Goal: Information Seeking & Learning: Learn about a topic

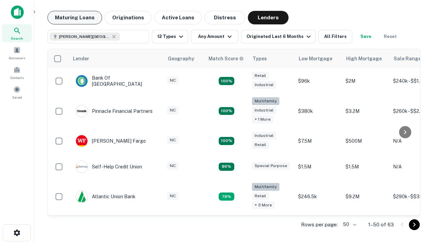
click at [75, 18] on button "Maturing Loans" at bounding box center [74, 18] width 55 height 14
